Goal: Information Seeking & Learning: Find specific fact

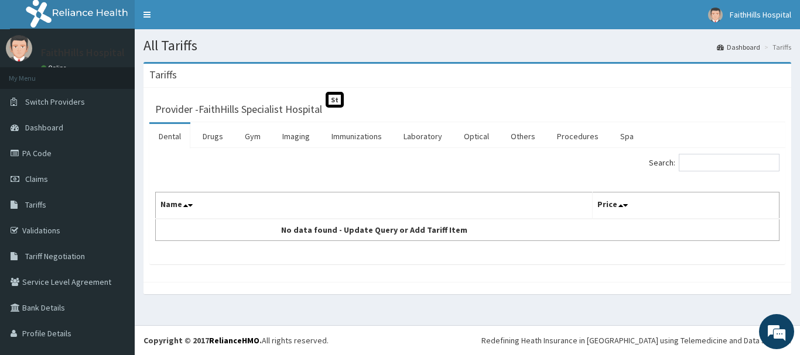
drag, startPoint x: 383, startPoint y: 201, endPoint x: 233, endPoint y: 209, distance: 150.7
click at [565, 136] on link "Procedures" at bounding box center [577, 136] width 60 height 25
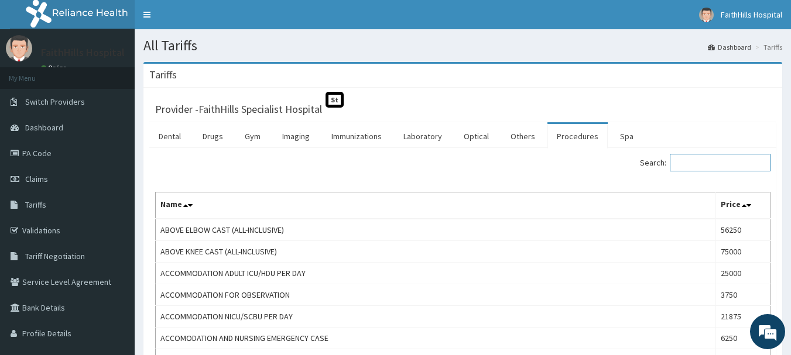
click at [723, 166] on input "Search:" at bounding box center [720, 163] width 101 height 18
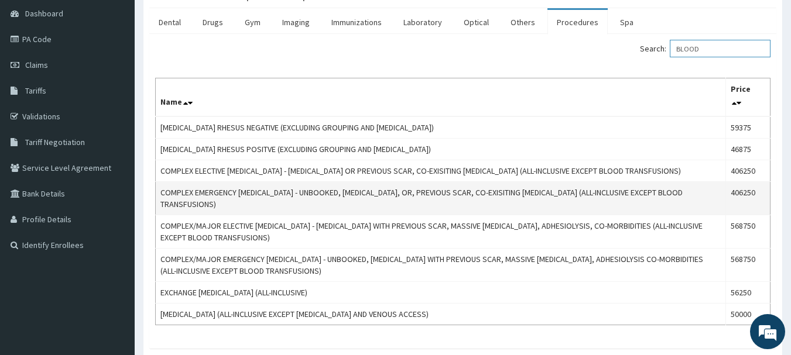
scroll to position [117, 0]
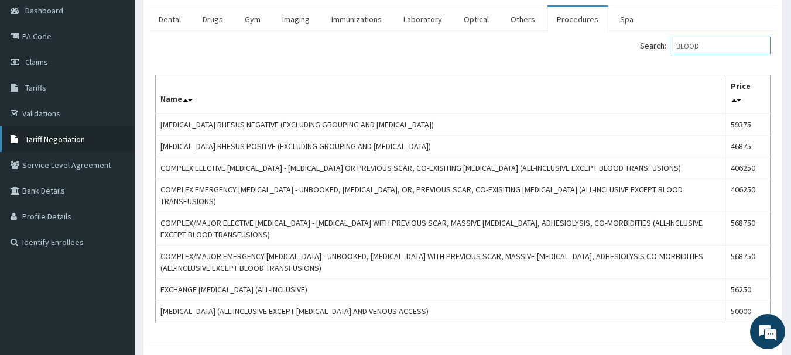
type input "BLOOD"
click at [54, 138] on span "Tariff Negotiation" at bounding box center [55, 139] width 60 height 11
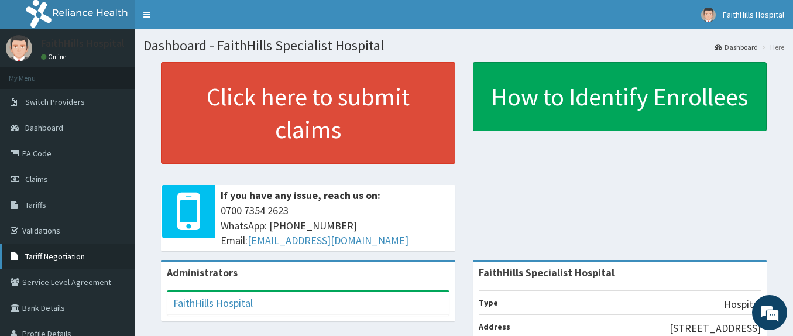
click at [66, 253] on span "Tariff Negotiation" at bounding box center [55, 256] width 60 height 11
